Goal: Information Seeking & Learning: Check status

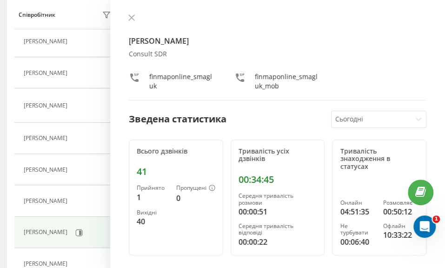
scroll to position [247, 0]
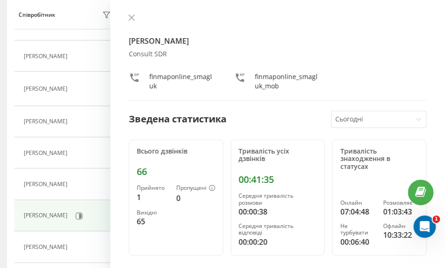
scroll to position [279, 0]
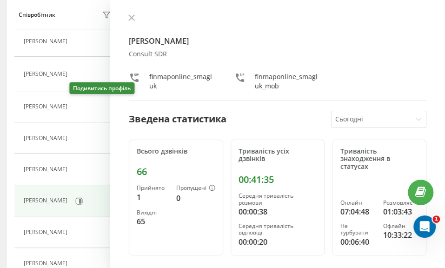
click at [74, 105] on icon at bounding box center [77, 106] width 7 height 7
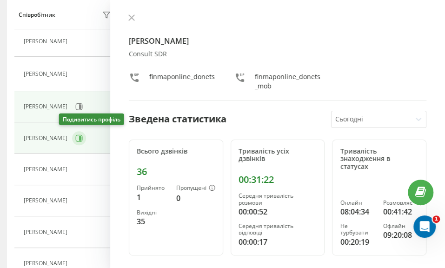
click at [76, 138] on icon at bounding box center [79, 137] width 7 height 7
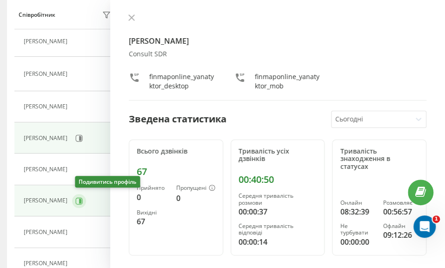
click at [80, 194] on button at bounding box center [79, 201] width 14 height 14
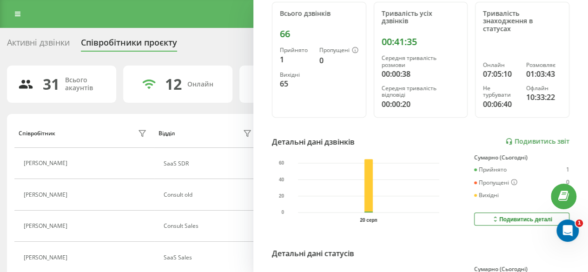
scroll to position [140, 0]
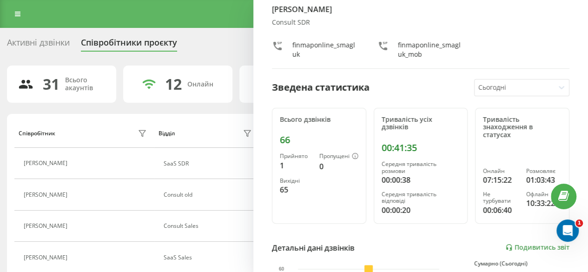
scroll to position [47, 0]
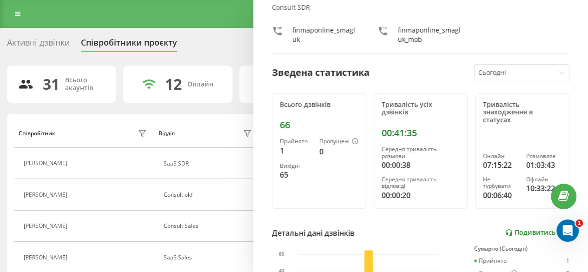
click at [535, 229] on link "Подивитись звіт" at bounding box center [538, 233] width 64 height 8
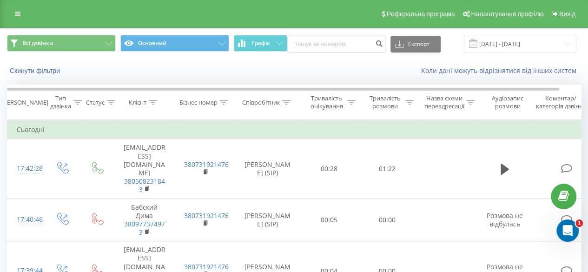
click at [400, 100] on div "Тривалість розмови" at bounding box center [385, 102] width 37 height 16
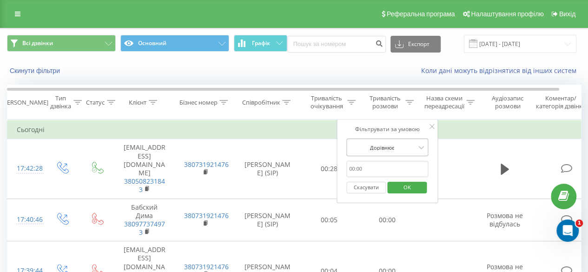
click at [398, 152] on div "Дорівнює" at bounding box center [382, 147] width 68 height 14
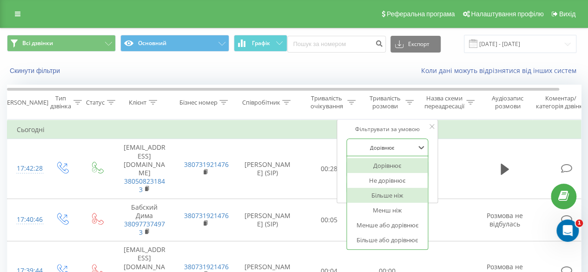
click at [397, 194] on div "Більше ніж" at bounding box center [387, 195] width 81 height 15
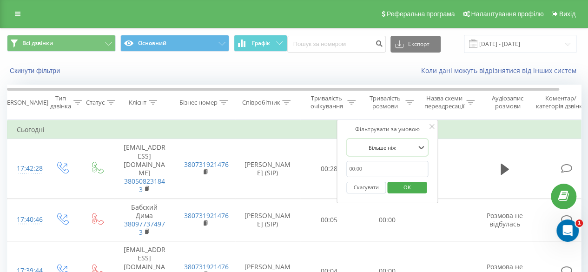
click at [395, 163] on input "text" at bounding box center [388, 169] width 82 height 16
type input "30"
click at [407, 187] on span "OK" at bounding box center [407, 187] width 26 height 14
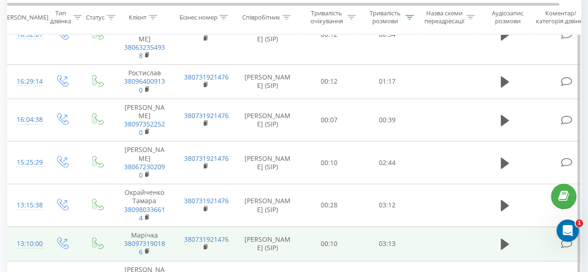
scroll to position [497, 0]
